Goal: Find specific page/section: Find specific page/section

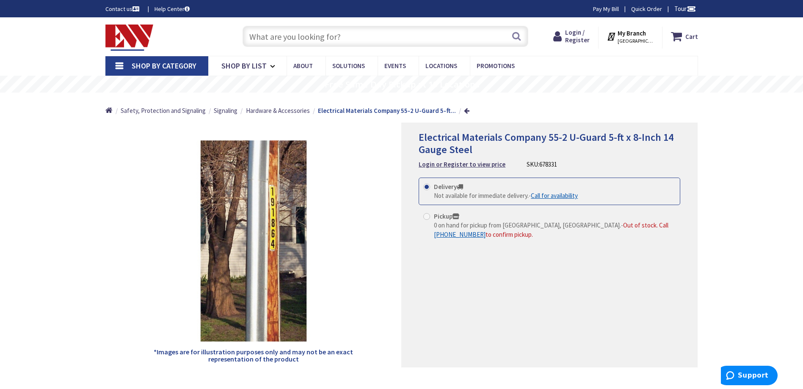
click at [347, 34] on input "text" at bounding box center [385, 36] width 286 height 21
paste input "WHA400D"
type input "WHA400D"
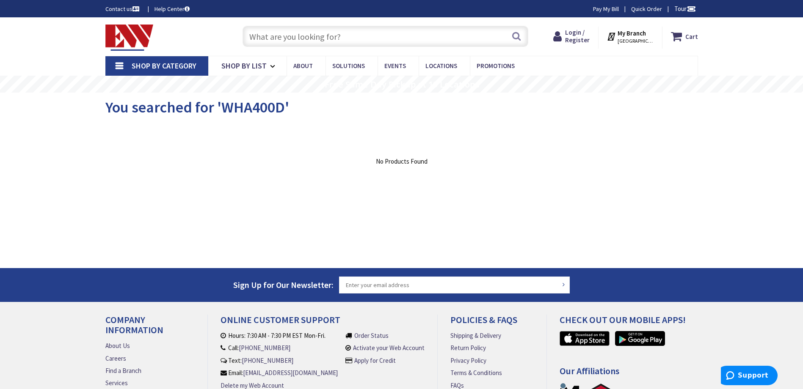
click at [434, 33] on input "text" at bounding box center [385, 36] width 286 height 21
paste input "WHA500D"
type input "WHA500D"
click at [392, 34] on input "text" at bounding box center [385, 36] width 286 height 21
click at [431, 45] on input "text" at bounding box center [385, 36] width 286 height 21
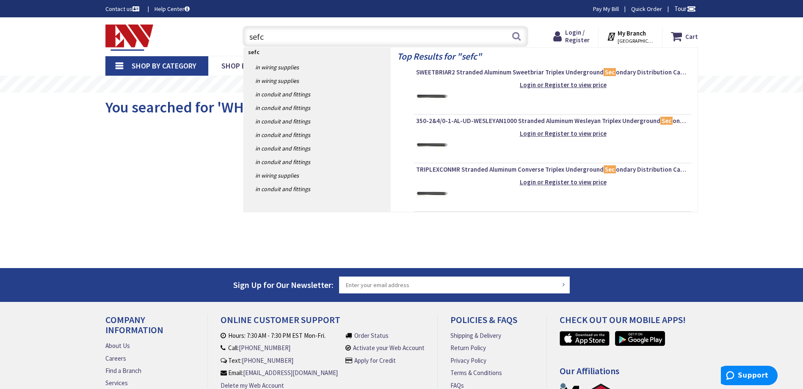
type input "sefc"
